Goal: Information Seeking & Learning: Compare options

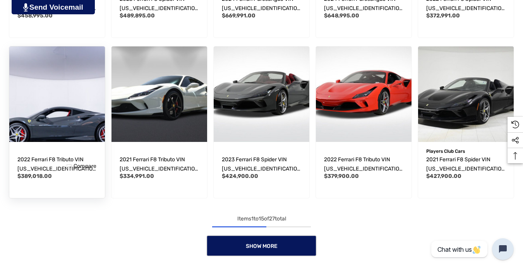
scroll to position [544, 0]
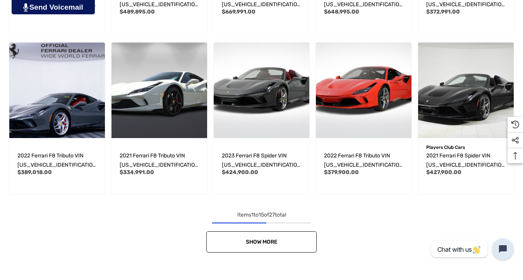
click at [238, 239] on link "Show More" at bounding box center [261, 241] width 110 height 21
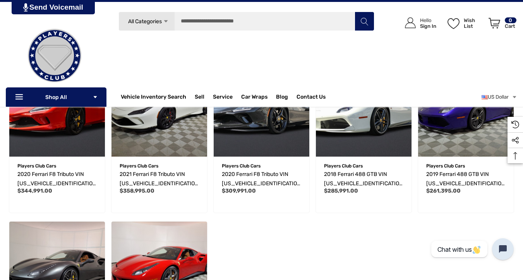
scroll to position [835, 0]
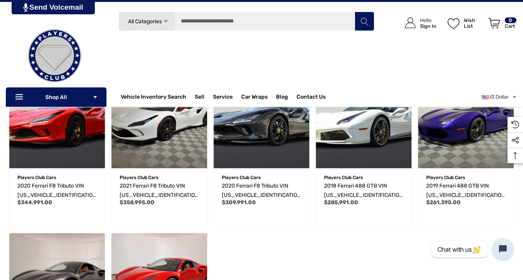
click at [211, 147] on li "Quick view Add to Wishlist Players Club Cars 2020 Ferrari F8 Tributo VIN ZFF92L…" at bounding box center [261, 148] width 102 height 161
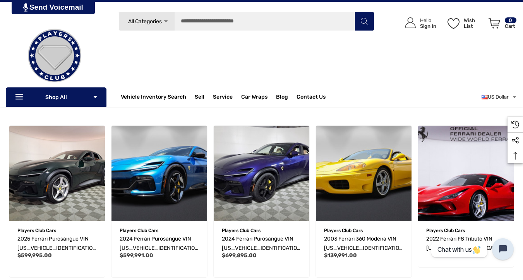
scroll to position [0, 0]
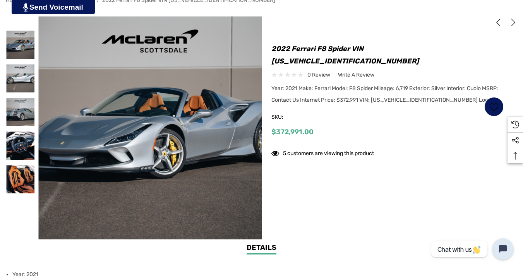
scroll to position [142, 0]
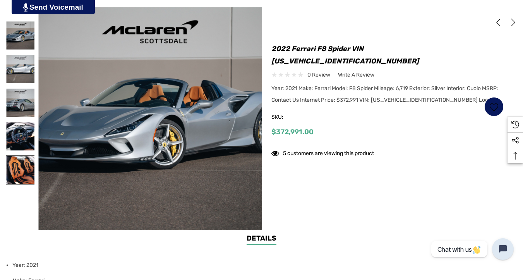
click at [15, 170] on img at bounding box center [20, 170] width 28 height 28
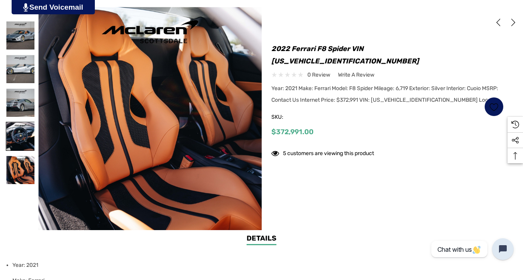
click at [17, 144] on img at bounding box center [20, 136] width 28 height 28
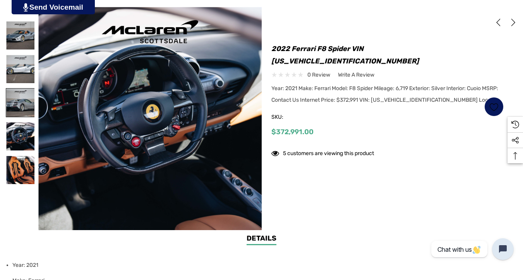
click at [15, 112] on img at bounding box center [20, 103] width 28 height 28
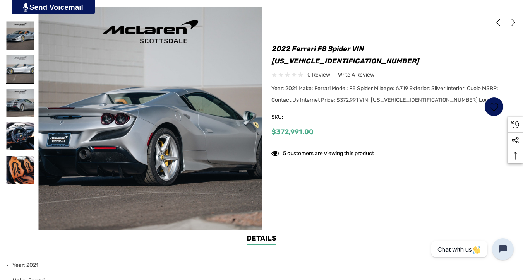
click at [21, 71] on img at bounding box center [20, 69] width 28 height 28
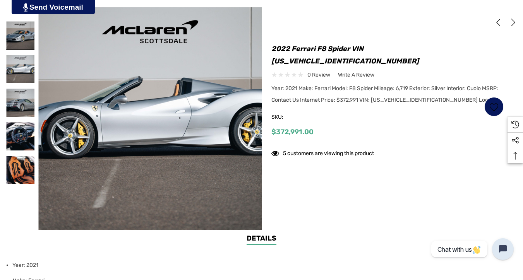
click at [24, 34] on img at bounding box center [20, 35] width 28 height 28
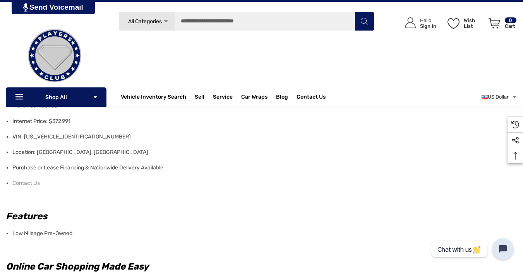
scroll to position [393, 0]
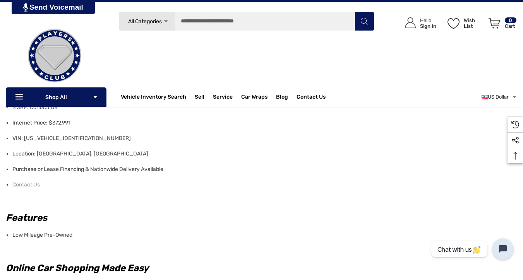
click at [67, 140] on li "VIN: ZFF93LMA9M0260715" at bounding box center [262, 138] width 500 height 15
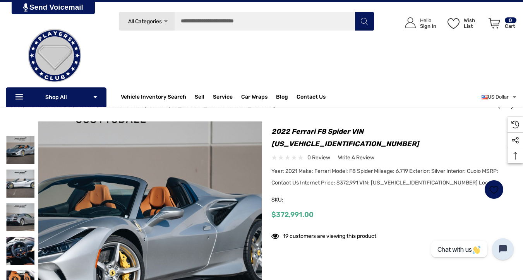
scroll to position [9, 0]
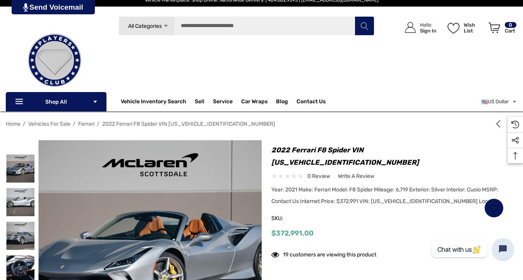
click at [398, 154] on h1 "2022 Ferrari F8 Spider VIN [US_VEHICLE_IDENTIFICATION_NUMBER]" at bounding box center [387, 156] width 232 height 25
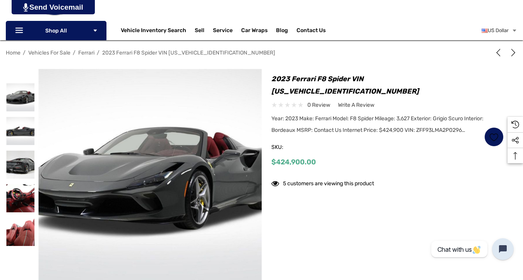
scroll to position [112, 0]
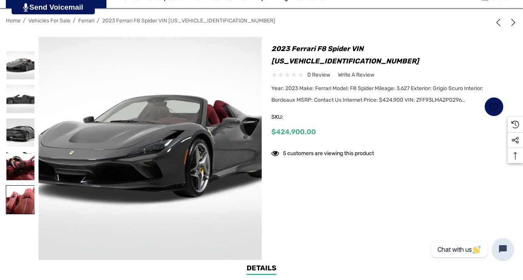
click at [26, 195] on img at bounding box center [20, 200] width 28 height 28
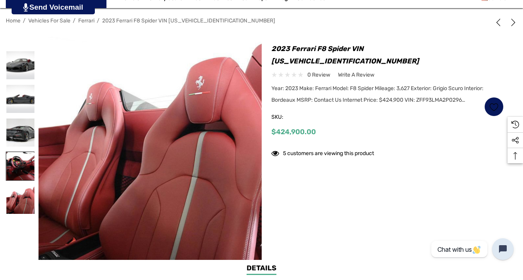
click at [27, 168] on img at bounding box center [20, 166] width 28 height 28
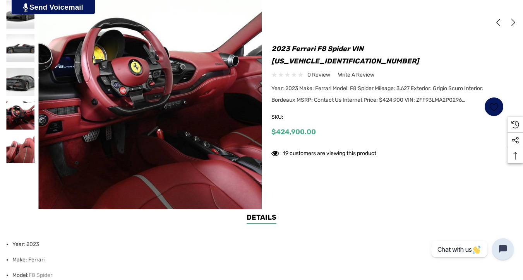
scroll to position [163, 0]
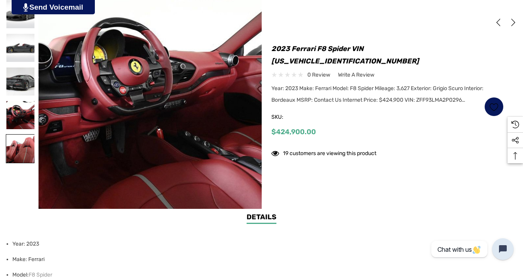
click at [19, 152] on img at bounding box center [20, 149] width 28 height 28
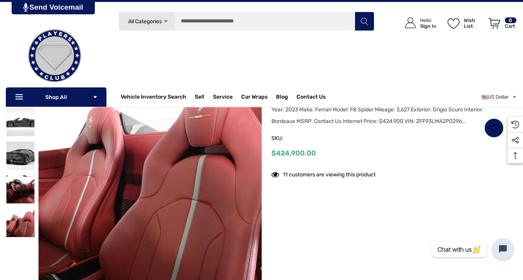
scroll to position [89, 0]
click at [17, 120] on img at bounding box center [20, 122] width 28 height 28
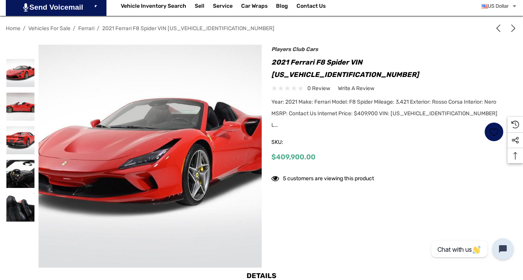
scroll to position [109, 0]
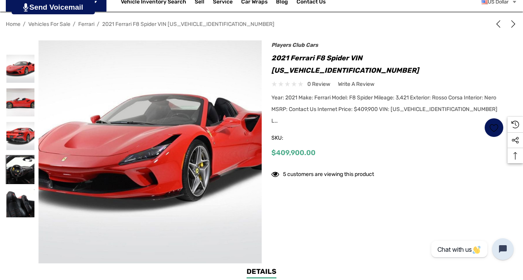
click at [14, 161] on img at bounding box center [20, 169] width 28 height 28
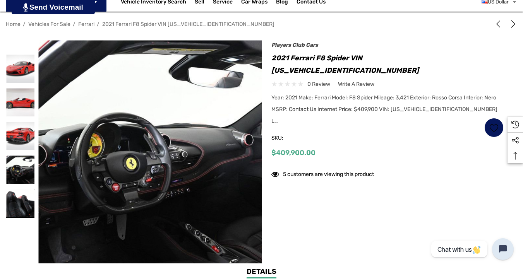
click at [18, 209] on img at bounding box center [20, 203] width 28 height 28
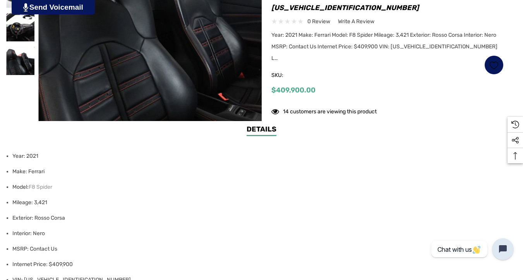
scroll to position [256, 0]
